Goal: Find specific page/section

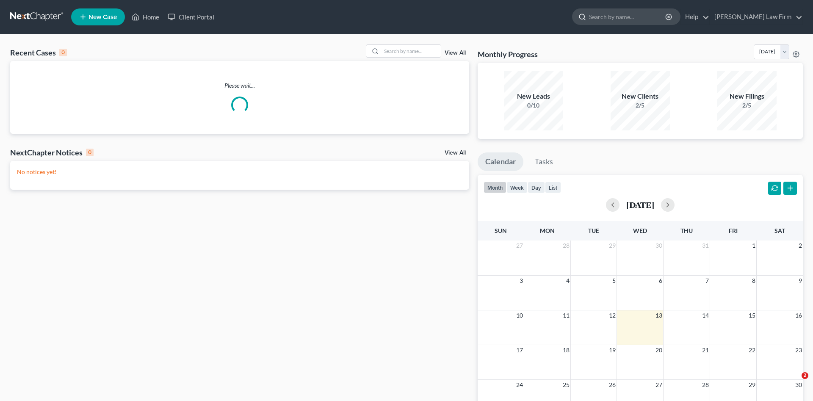
click at [666, 14] on input "search" at bounding box center [627, 17] width 77 height 16
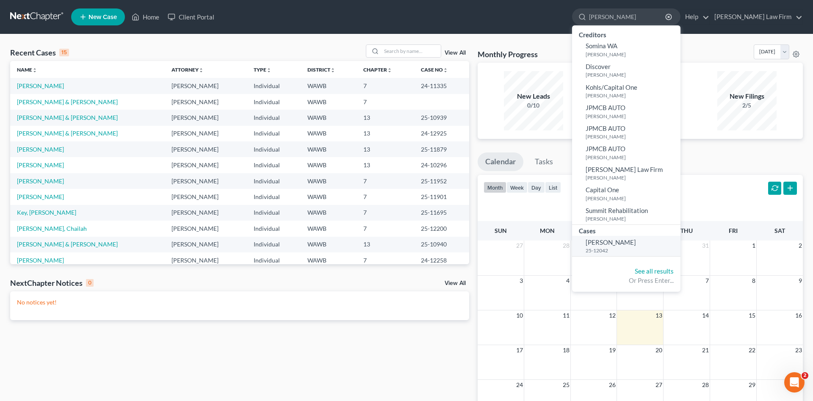
type input "[PERSON_NAME]"
click at [632, 243] on span "[PERSON_NAME]" at bounding box center [610, 242] width 50 height 8
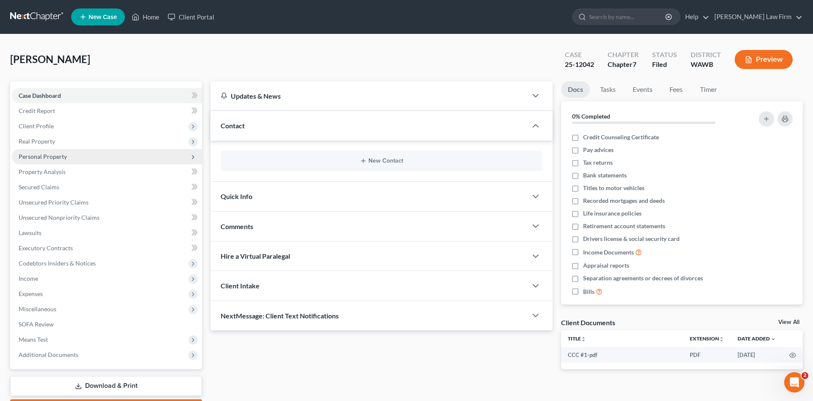
click at [68, 161] on span "Personal Property" at bounding box center [107, 156] width 190 height 15
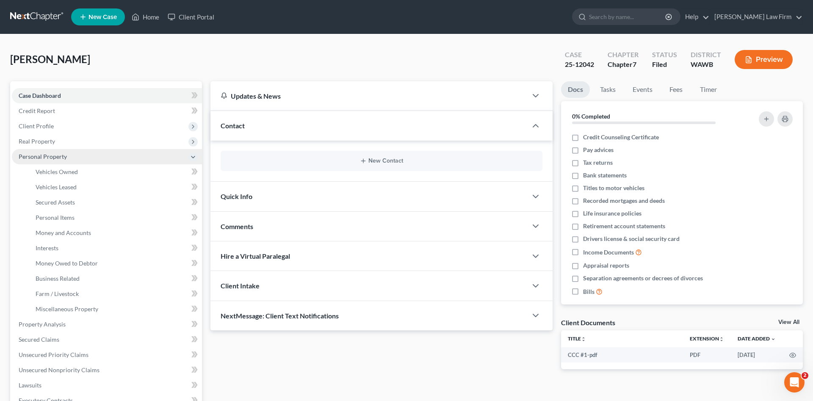
click at [68, 161] on span "Personal Property" at bounding box center [107, 156] width 190 height 15
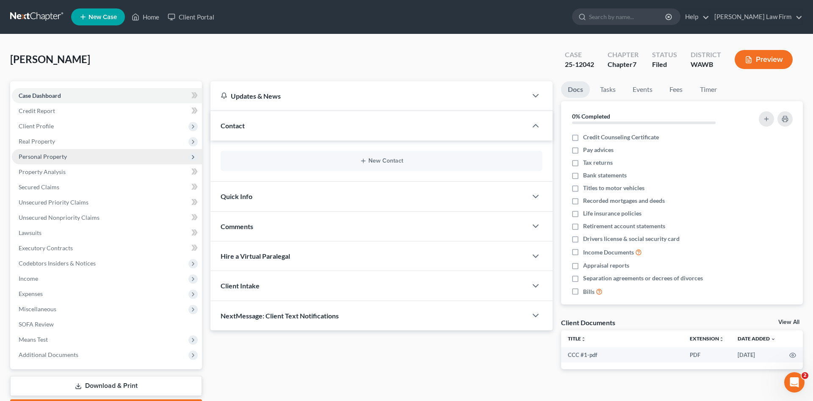
click at [85, 159] on span "Personal Property" at bounding box center [107, 156] width 190 height 15
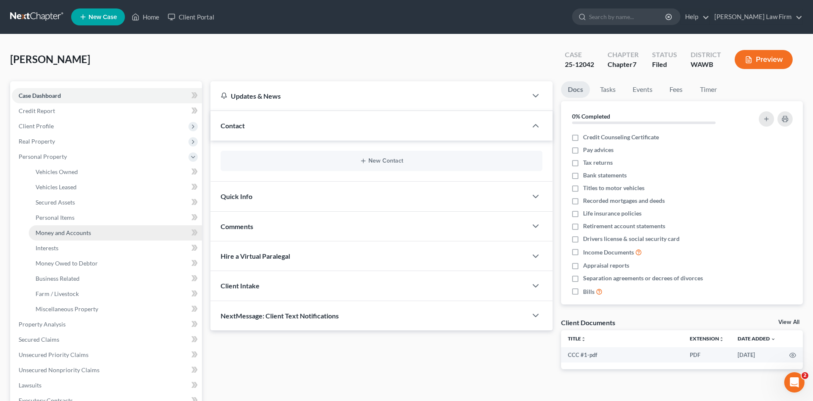
click at [89, 236] on link "Money and Accounts" at bounding box center [115, 232] width 173 height 15
